Goal: Transaction & Acquisition: Purchase product/service

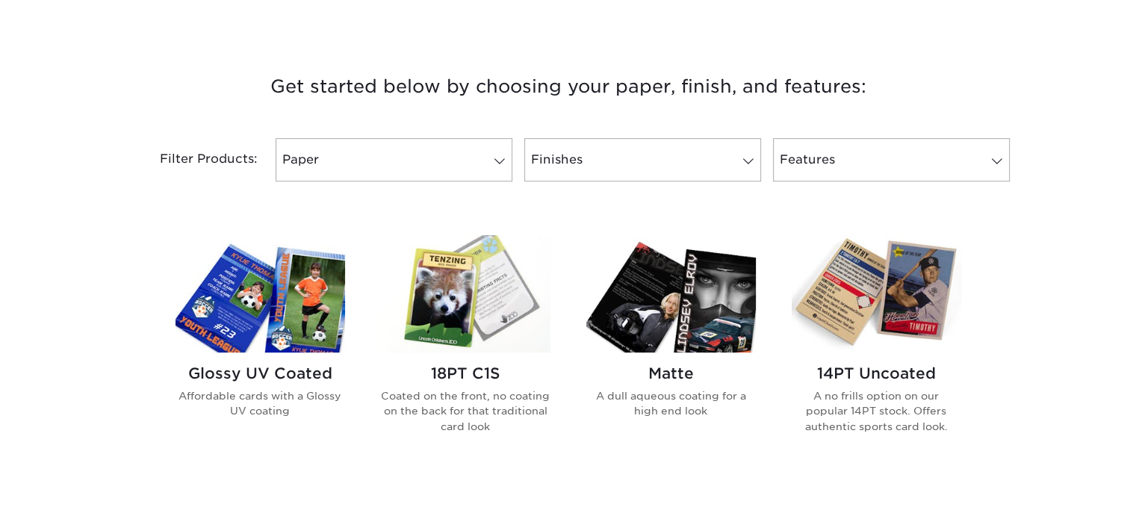
scroll to position [523, 0]
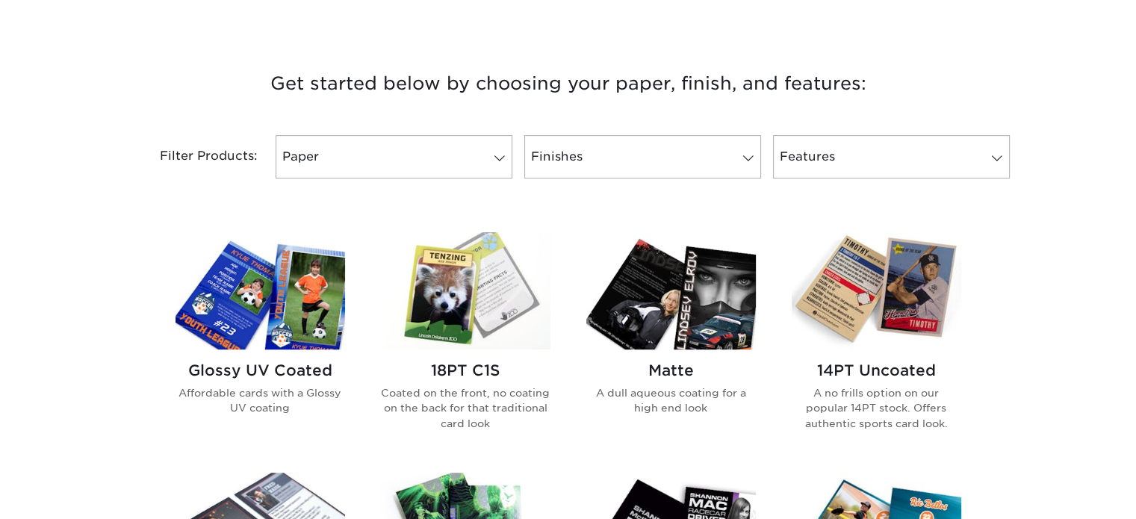
click at [477, 331] on img at bounding box center [466, 290] width 170 height 117
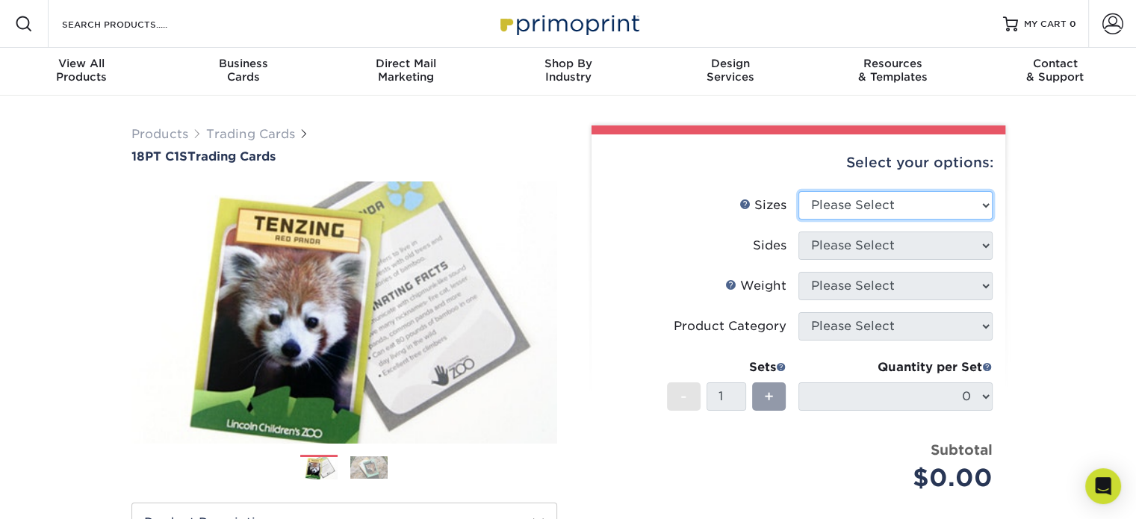
click at [861, 205] on select "Please Select 2.5" x 3.5"" at bounding box center [896, 205] width 194 height 28
select select "2.50x3.50"
click at [799, 191] on select "Please Select 2.5" x 3.5"" at bounding box center [896, 205] width 194 height 28
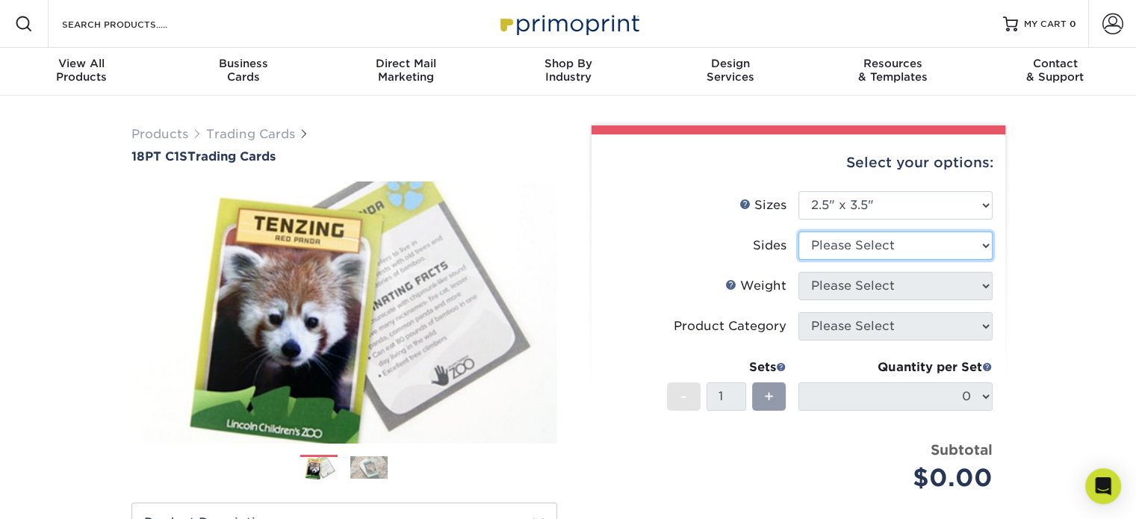
click at [840, 247] on select "Please Select Print Both Sides Print Front Only" at bounding box center [896, 246] width 194 height 28
select select "13abbda7-1d64-4f25-8bb2-c179b224825d"
click at [799, 232] on select "Please Select Print Both Sides Print Front Only" at bounding box center [896, 246] width 194 height 28
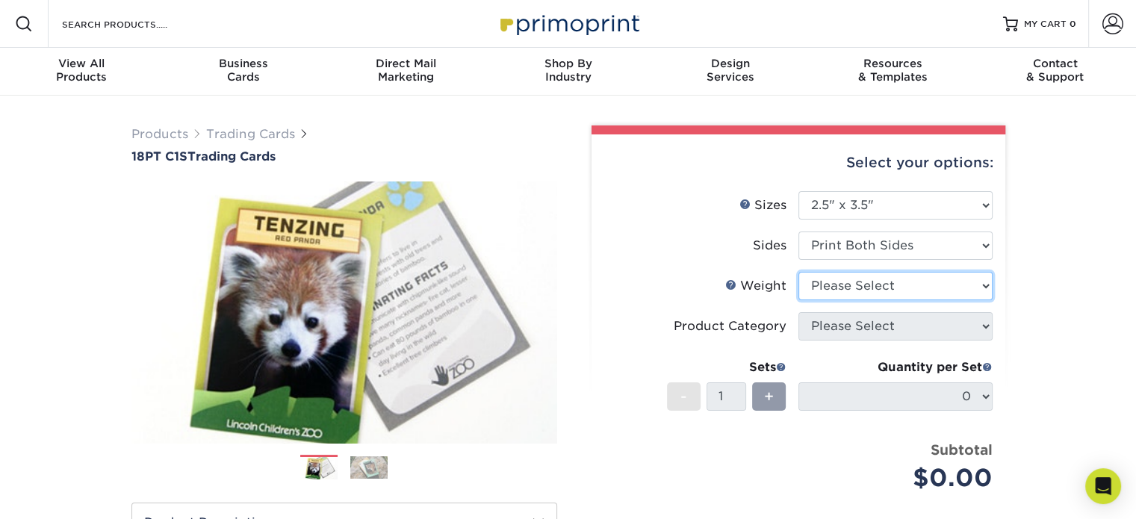
click at [843, 275] on select "Please Select 18PT C1S" at bounding box center [896, 286] width 194 height 28
select select "18PTC1S"
click at [799, 272] on select "Please Select 18PT C1S" at bounding box center [896, 286] width 194 height 28
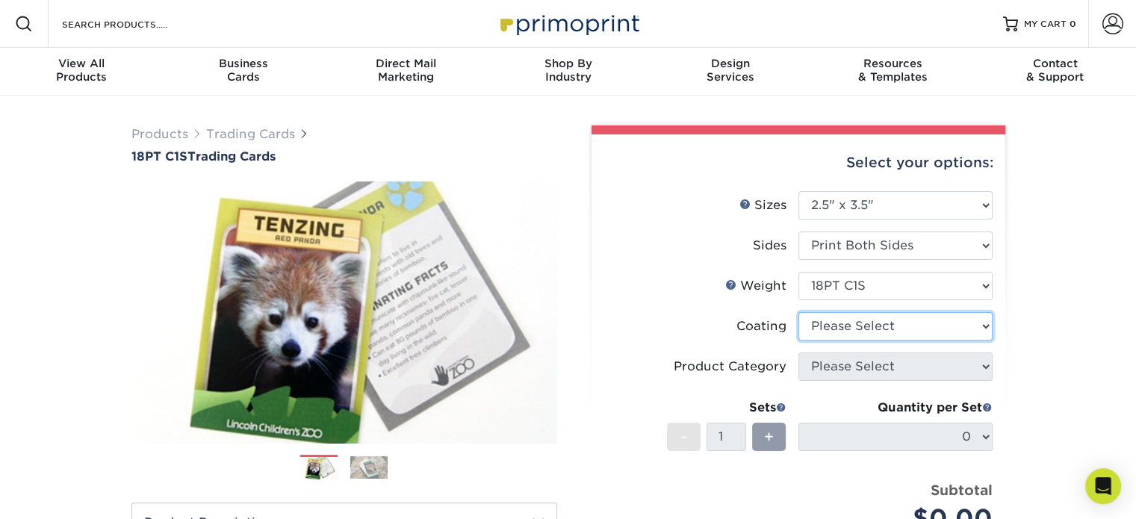
click at [847, 321] on select at bounding box center [896, 326] width 194 height 28
click at [799, 312] on select at bounding box center [896, 326] width 194 height 28
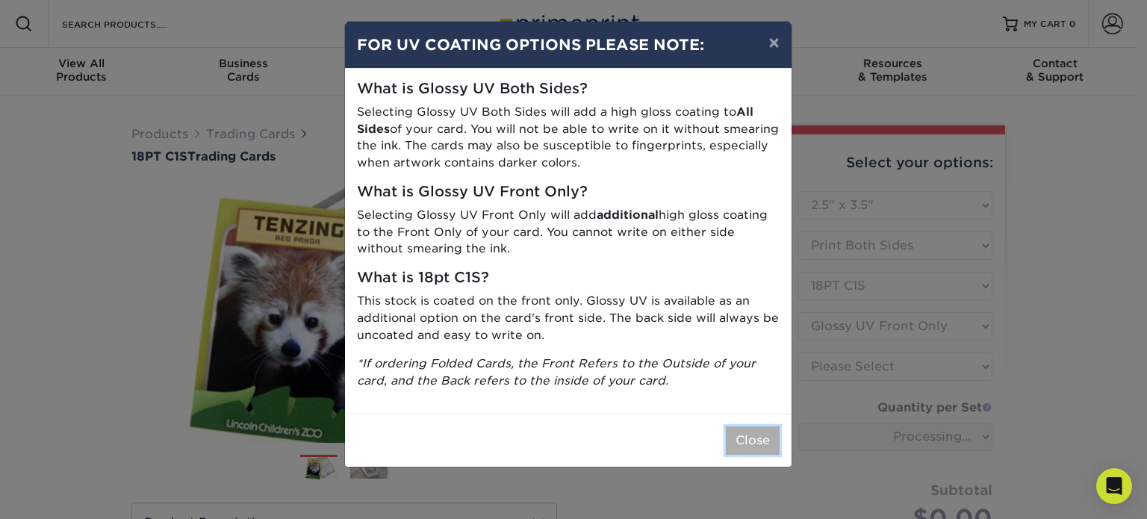
click at [763, 440] on button "Close" at bounding box center [753, 441] width 54 height 28
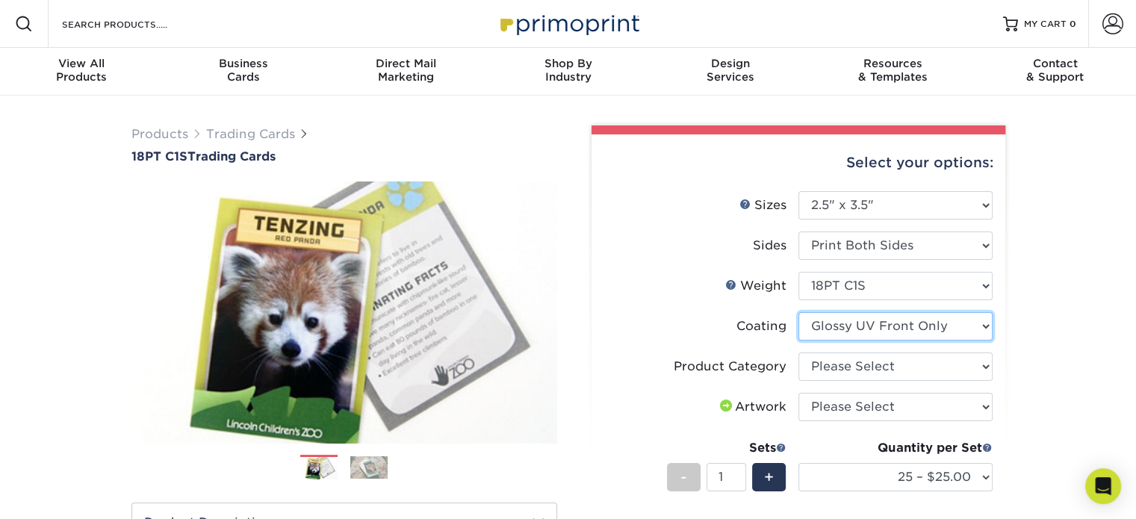
click at [881, 328] on select at bounding box center [896, 326] width 194 height 28
select select "3e7618de-abca-4bda-9f97-8b9129e913d8"
click at [799, 312] on select at bounding box center [896, 326] width 194 height 28
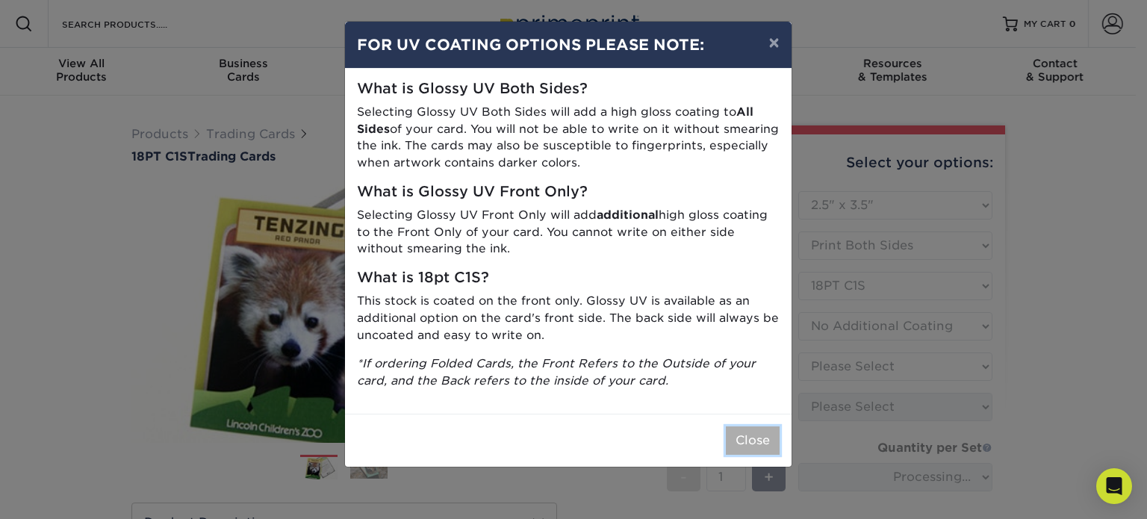
click at [758, 440] on button "Close" at bounding box center [753, 441] width 54 height 28
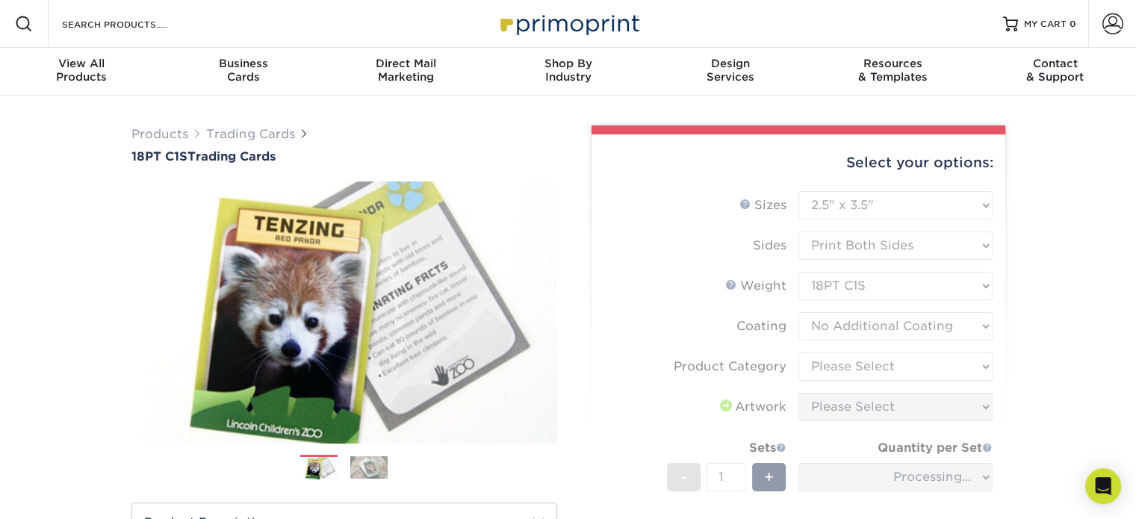
click at [855, 370] on form "Sizes Help Sizes Please Select 2.5" x 3.5" Sides Please Select 18PT C1S" at bounding box center [799, 399] width 390 height 416
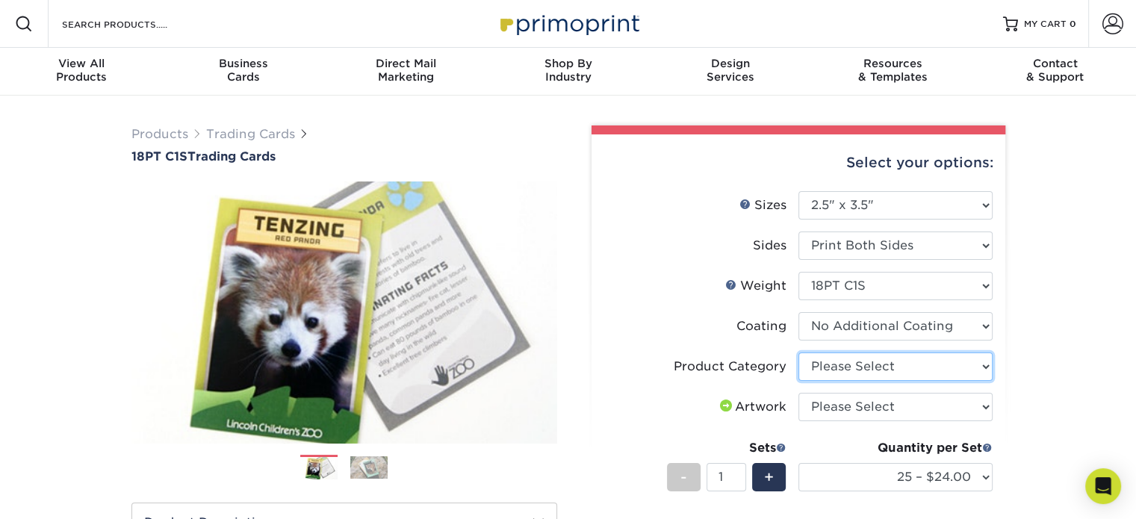
click at [856, 367] on select "Please Select Trading Cards" at bounding box center [896, 367] width 194 height 28
select select "c2f9bce9-36c2-409d-b101-c29d9d031e18"
click at [799, 353] on select "Please Select Trading Cards" at bounding box center [896, 367] width 194 height 28
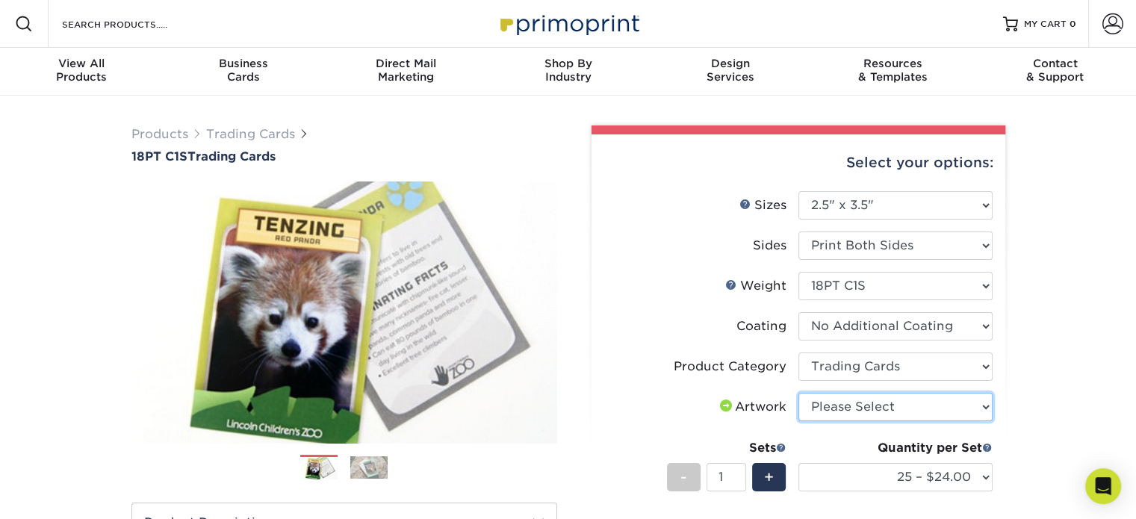
click at [885, 405] on select "Please Select I will upload files I need a design - $100" at bounding box center [896, 407] width 194 height 28
select select "upload"
click at [799, 393] on select "Please Select I will upload files I need a design - $100" at bounding box center [896, 407] width 194 height 28
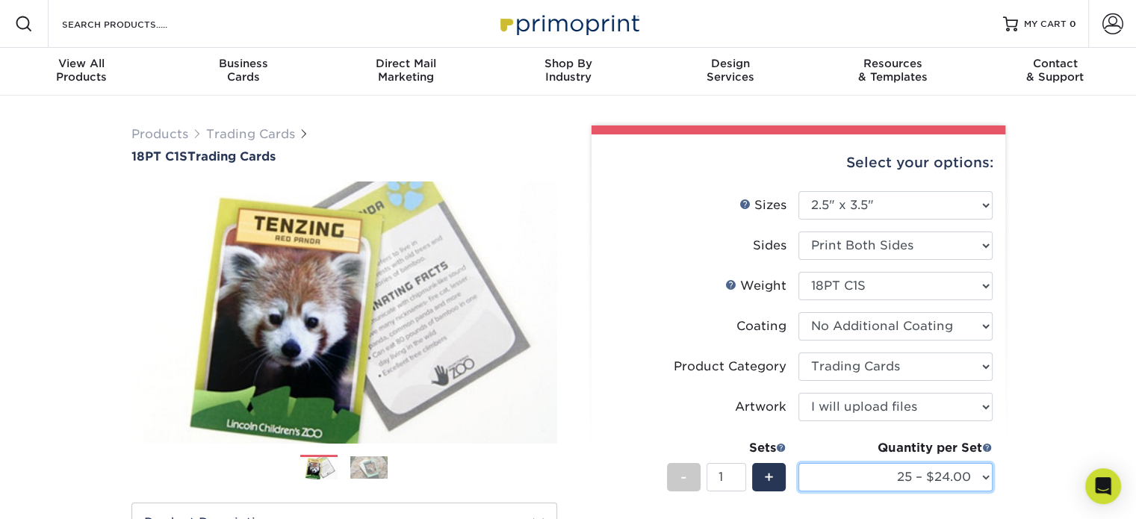
click at [888, 485] on select "25 – $24.00 50 – $27.00 75 – $35.00 100 – $39.00 250 – $45.00 500 – $55.00 1000…" at bounding box center [896, 477] width 194 height 28
select select "100 – $39.00"
click at [799, 463] on select "25 – $24.00 50 – $27.00 75 – $35.00 100 – $39.00 250 – $45.00 500 – $55.00 1000…" at bounding box center [896, 477] width 194 height 28
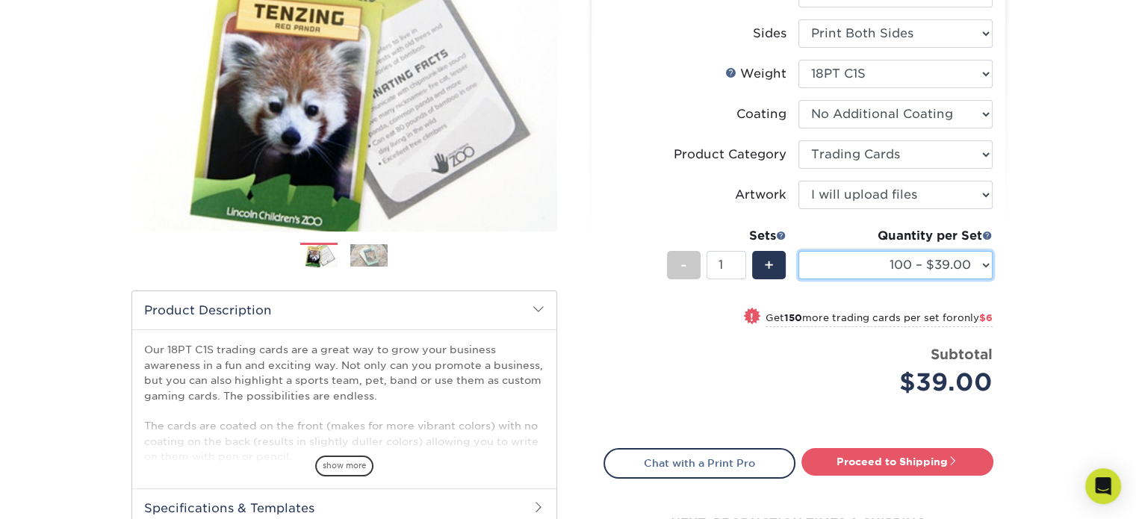
scroll to position [299, 0]
